Goal: Entertainment & Leisure: Consume media (video, audio)

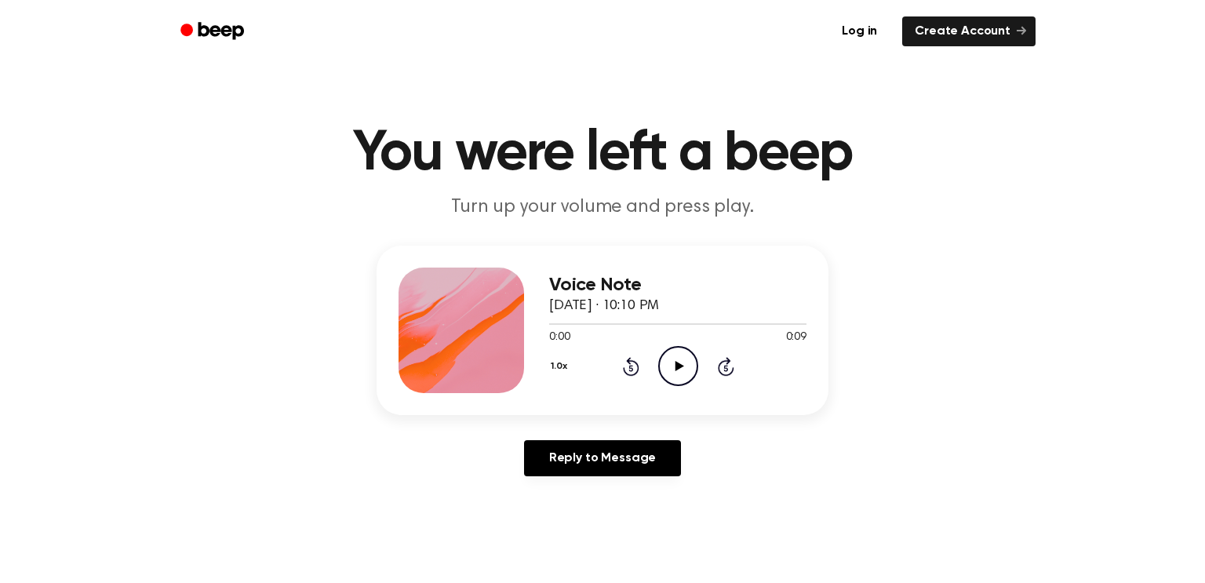
click at [686, 376] on icon "Play Audio" at bounding box center [678, 366] width 40 height 40
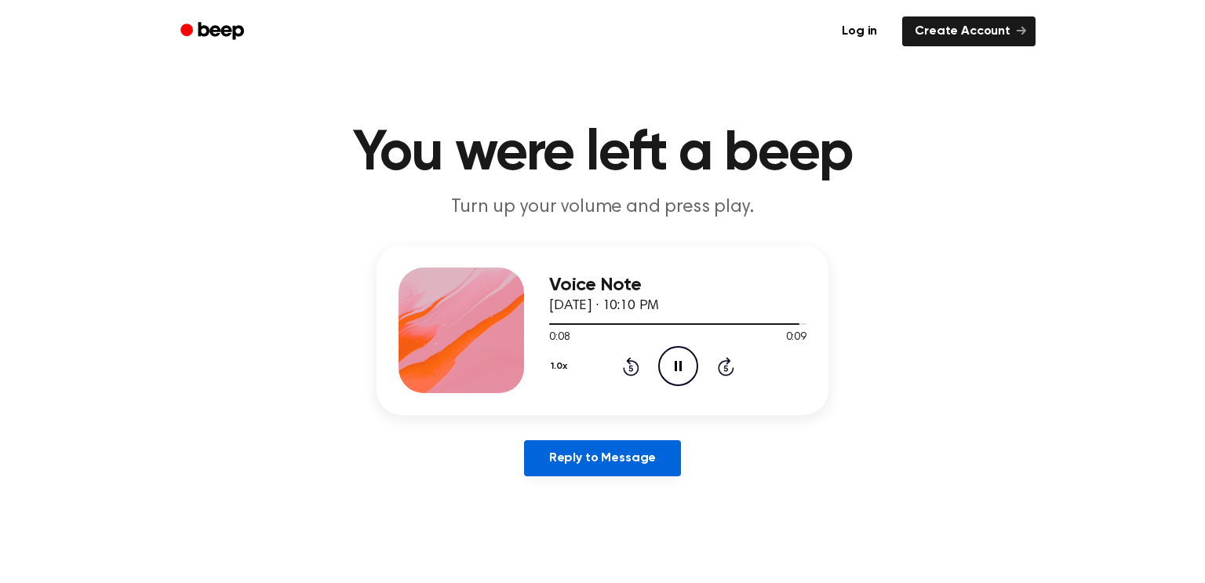
click at [643, 455] on link "Reply to Message" at bounding box center [602, 458] width 157 height 36
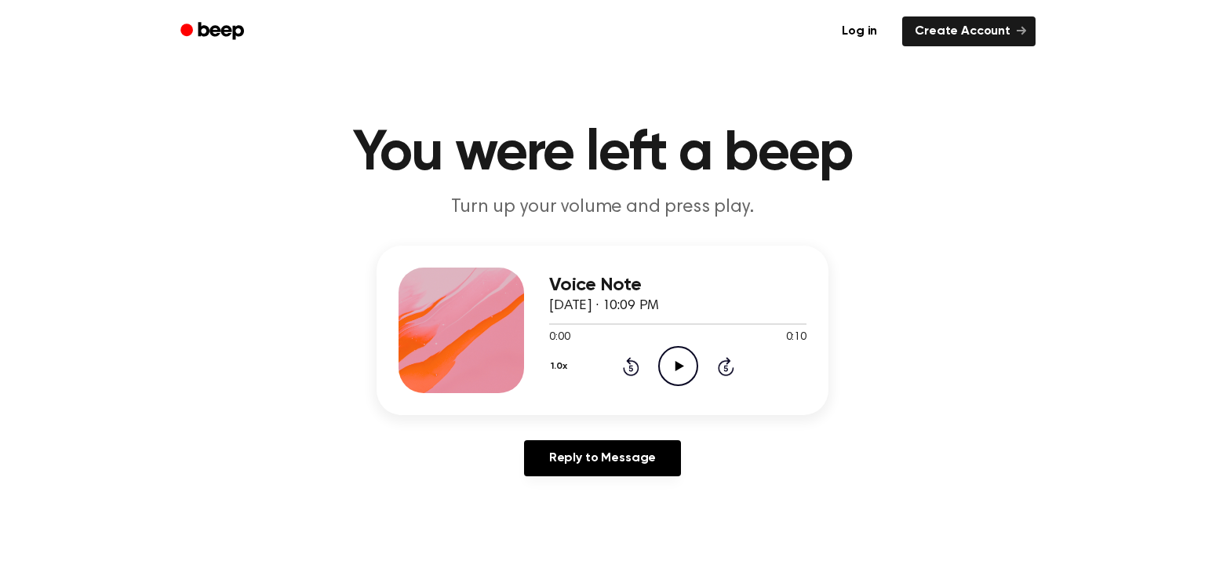
click at [671, 373] on icon "Play Audio" at bounding box center [678, 366] width 40 height 40
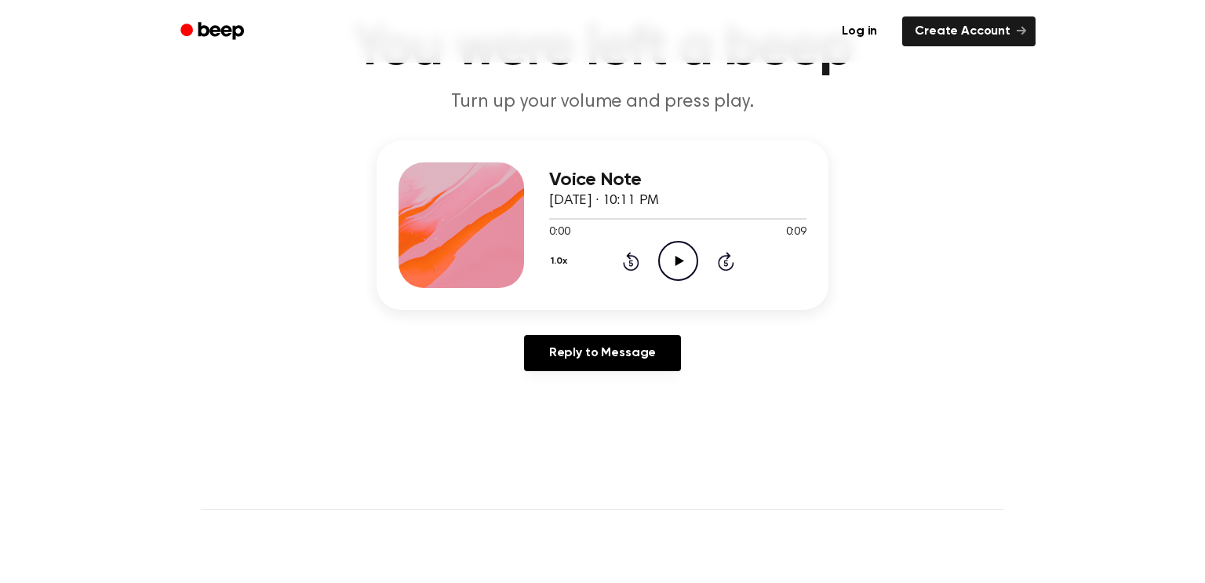
scroll to position [106, 0]
click at [672, 259] on icon "Play Audio" at bounding box center [678, 260] width 40 height 40
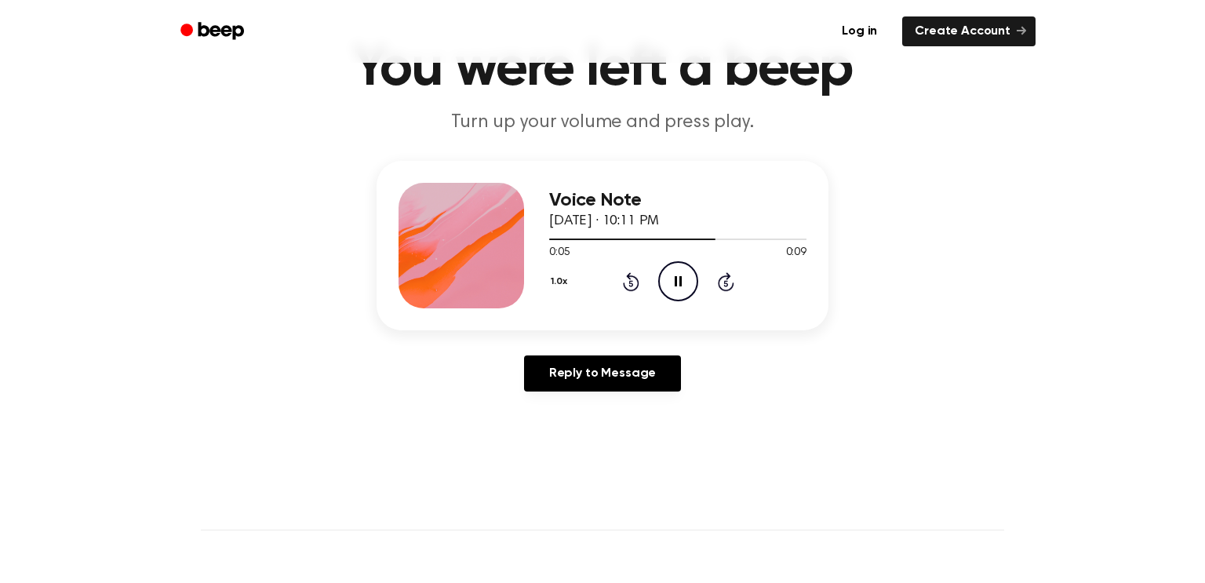
scroll to position [96, 0]
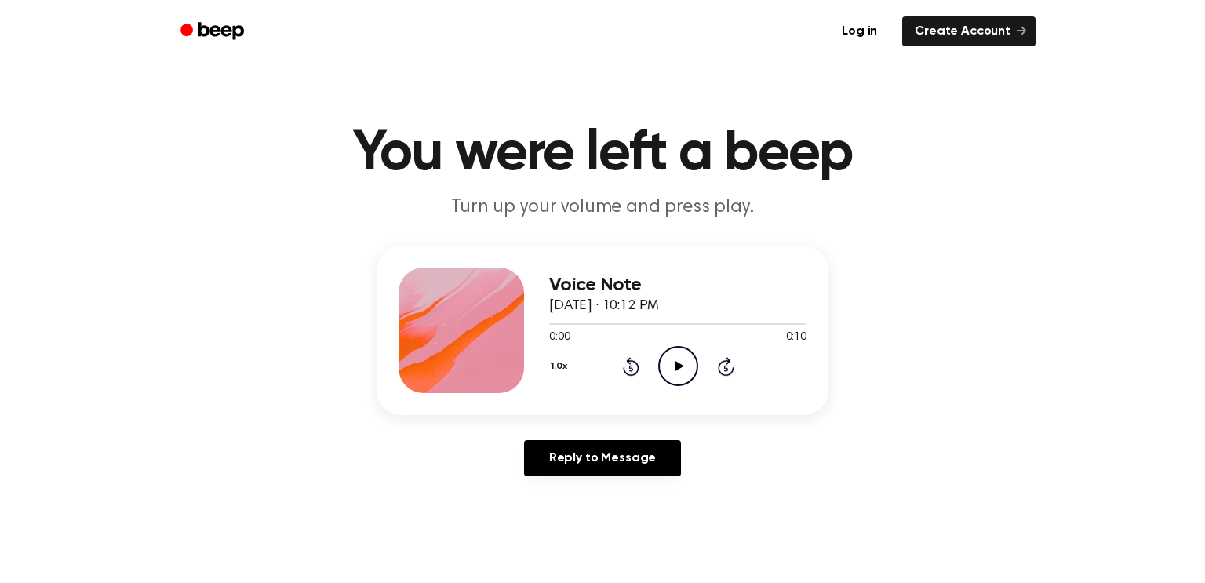
click at [664, 363] on icon "Play Audio" at bounding box center [678, 366] width 40 height 40
click at [557, 369] on button "1.0x" at bounding box center [561, 366] width 24 height 27
click at [580, 427] on span "0.8x" at bounding box center [575, 432] width 20 height 16
click at [566, 362] on button "0.8x" at bounding box center [562, 366] width 27 height 27
click at [569, 409] on div "Playback Speed" at bounding box center [579, 401] width 60 height 31
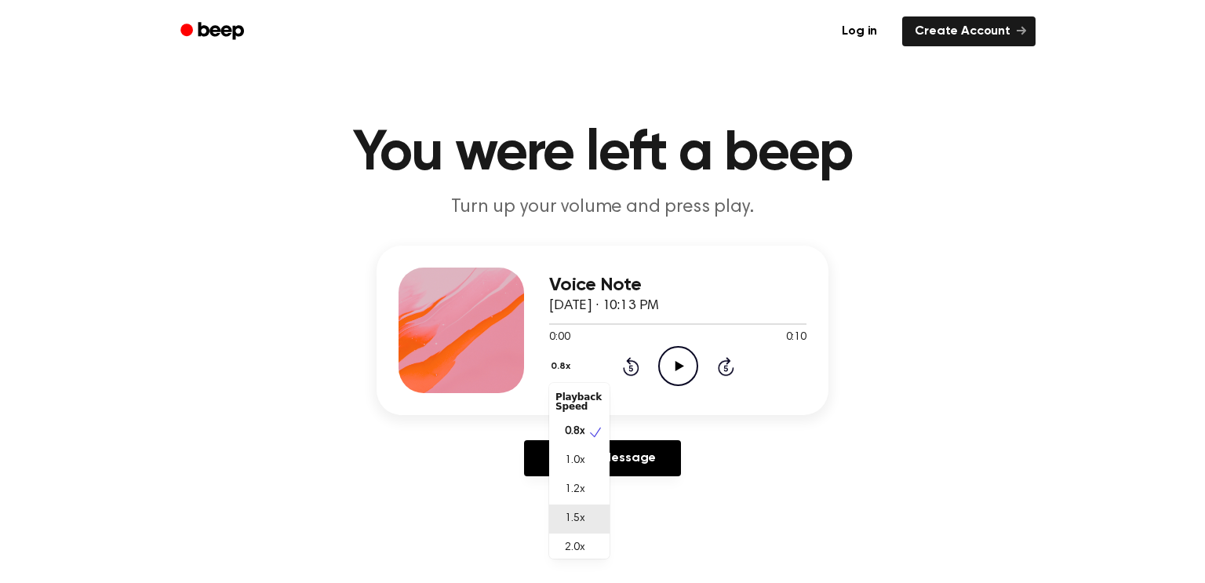
scroll to position [6, 0]
click at [591, 544] on div "2.0x" at bounding box center [579, 541] width 60 height 29
click at [685, 373] on icon "Play Audio" at bounding box center [678, 366] width 40 height 40
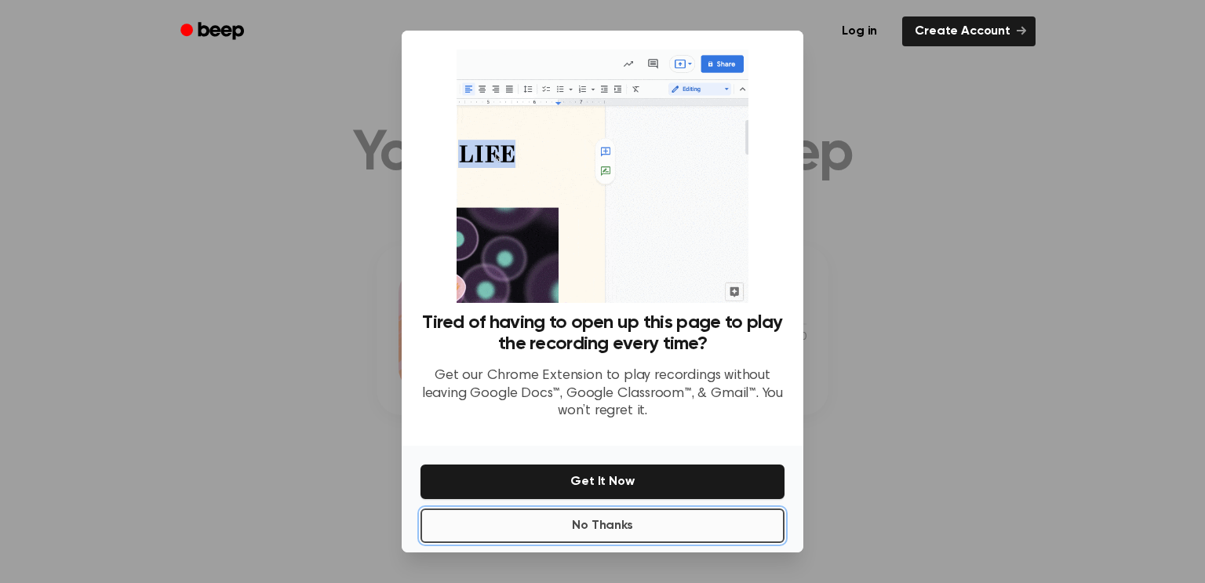
click at [690, 513] on button "No Thanks" at bounding box center [602, 525] width 364 height 35
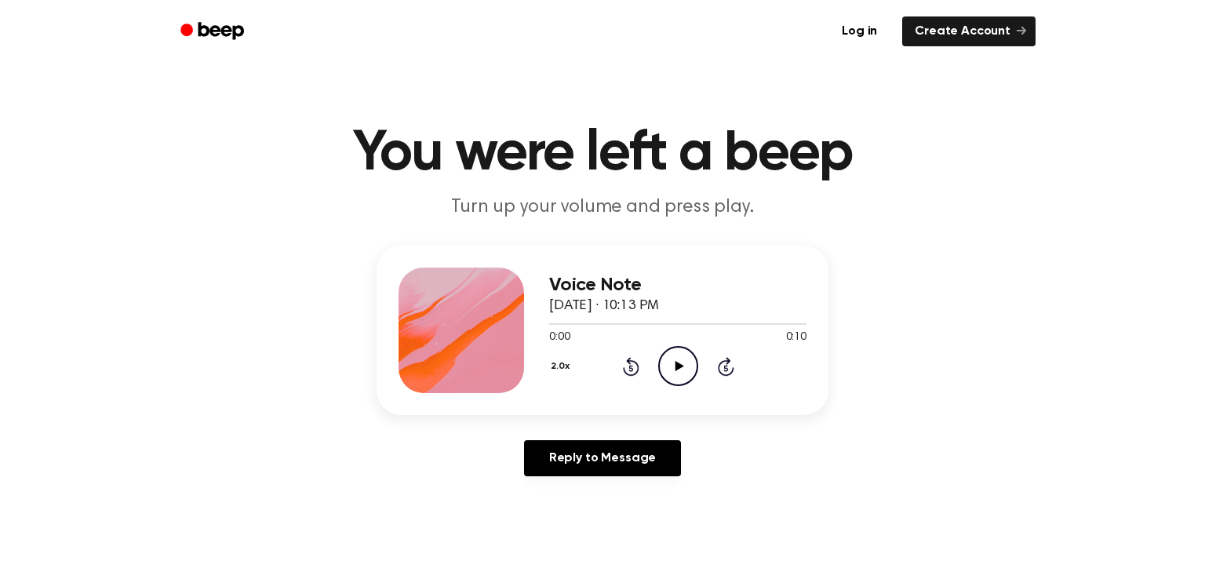
click at [674, 375] on icon "Play Audio" at bounding box center [678, 366] width 40 height 40
click at [556, 364] on button "2.0x" at bounding box center [562, 366] width 26 height 27
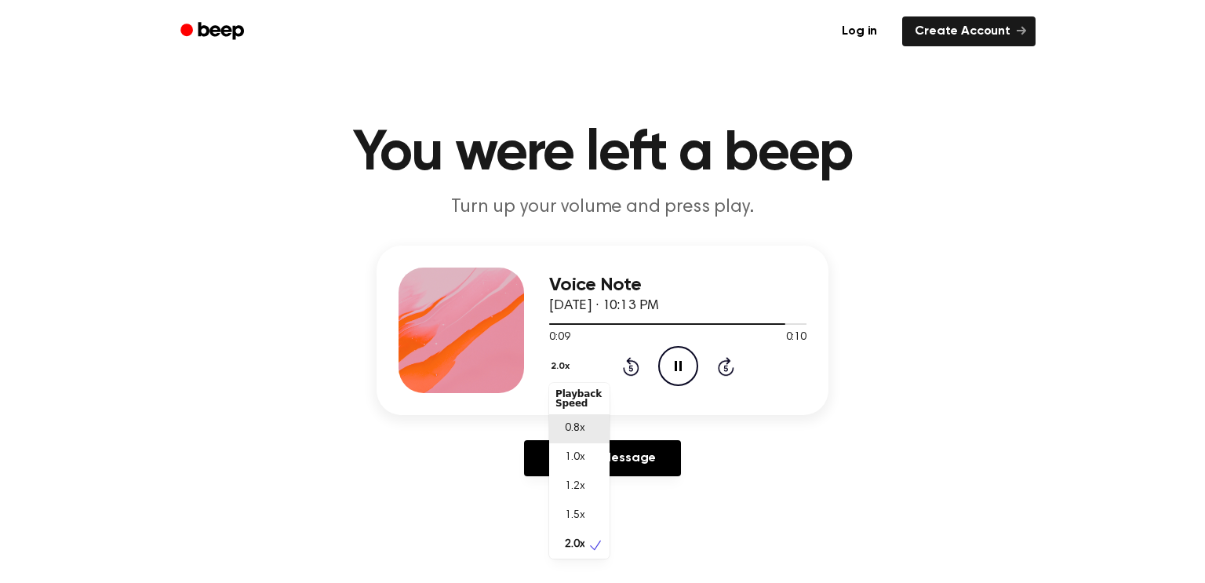
click at [584, 422] on div "0.8x" at bounding box center [579, 428] width 60 height 29
click at [687, 348] on icon "Play Audio" at bounding box center [678, 366] width 40 height 40
click at [559, 360] on button "0.8x" at bounding box center [562, 366] width 27 height 27
click at [595, 459] on div "1.0x" at bounding box center [579, 460] width 60 height 29
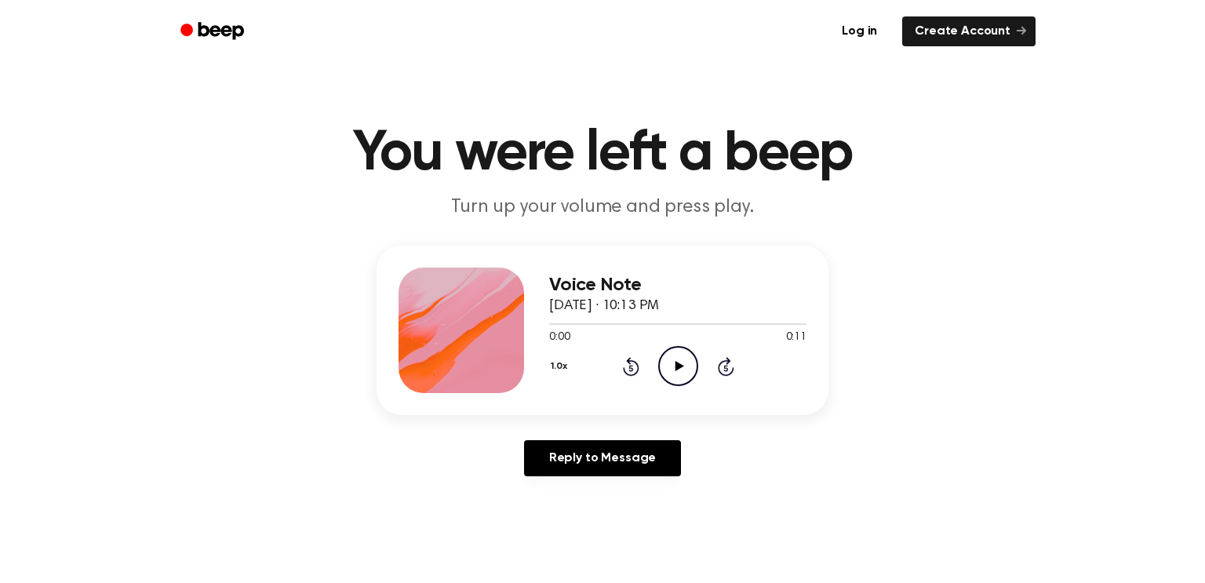
click at [682, 357] on icon "Play Audio" at bounding box center [678, 366] width 40 height 40
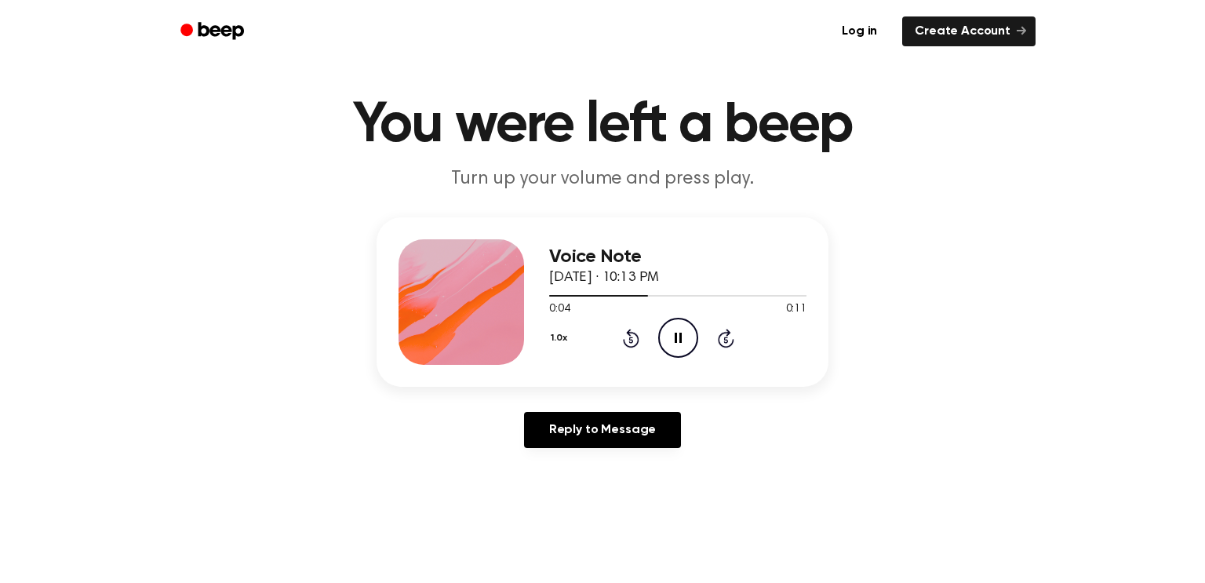
scroll to position [25, 0]
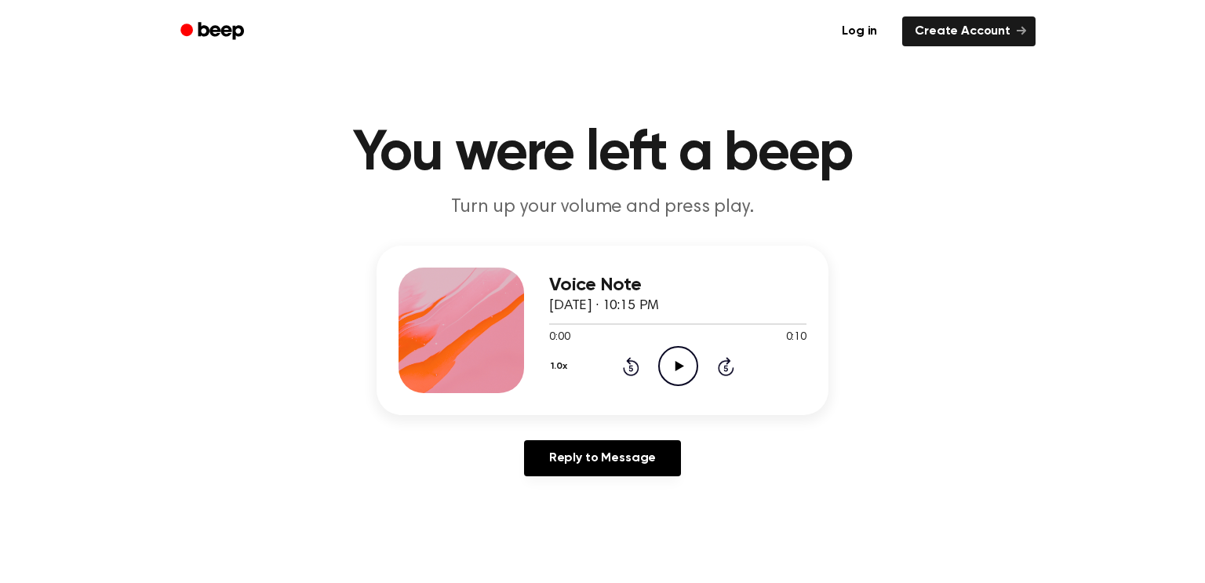
click at [678, 363] on icon at bounding box center [679, 366] width 9 height 10
click at [674, 347] on circle at bounding box center [678, 366] width 38 height 38
click at [688, 364] on icon "Pause Audio" at bounding box center [678, 366] width 40 height 40
